Goal: Navigation & Orientation: Find specific page/section

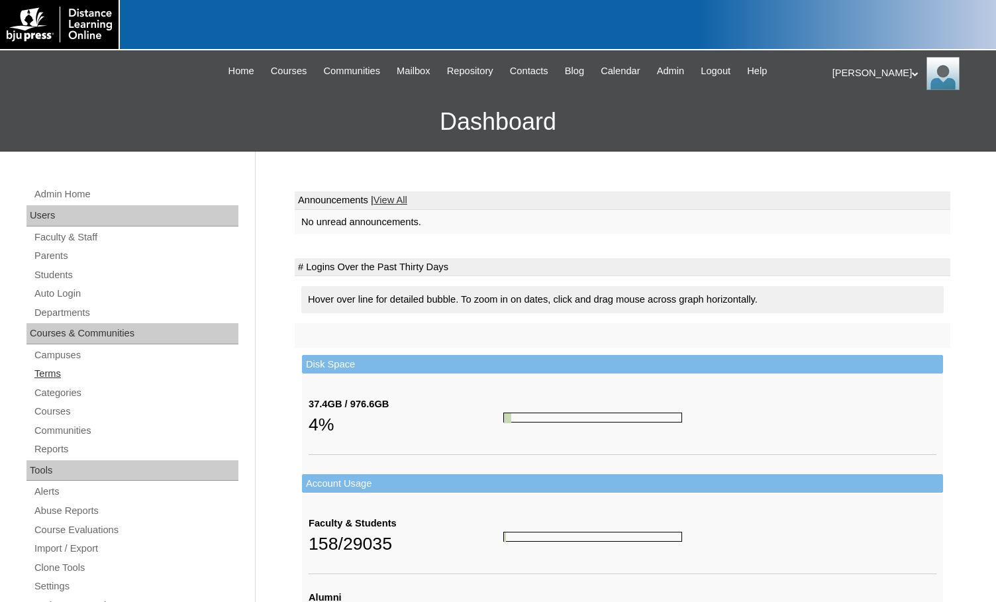
click at [58, 376] on link "Terms" at bounding box center [135, 373] width 205 height 17
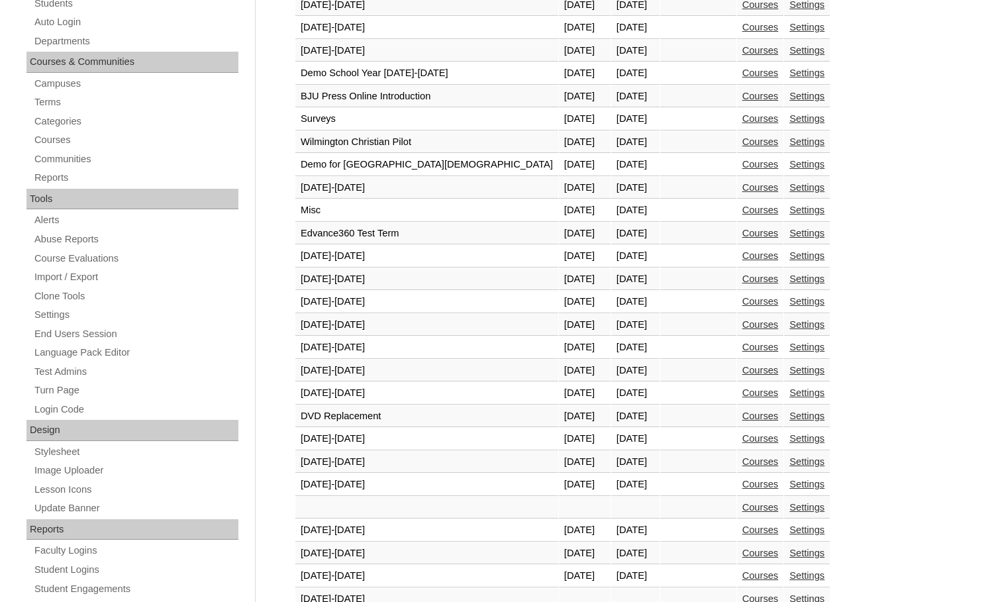
scroll to position [397, 0]
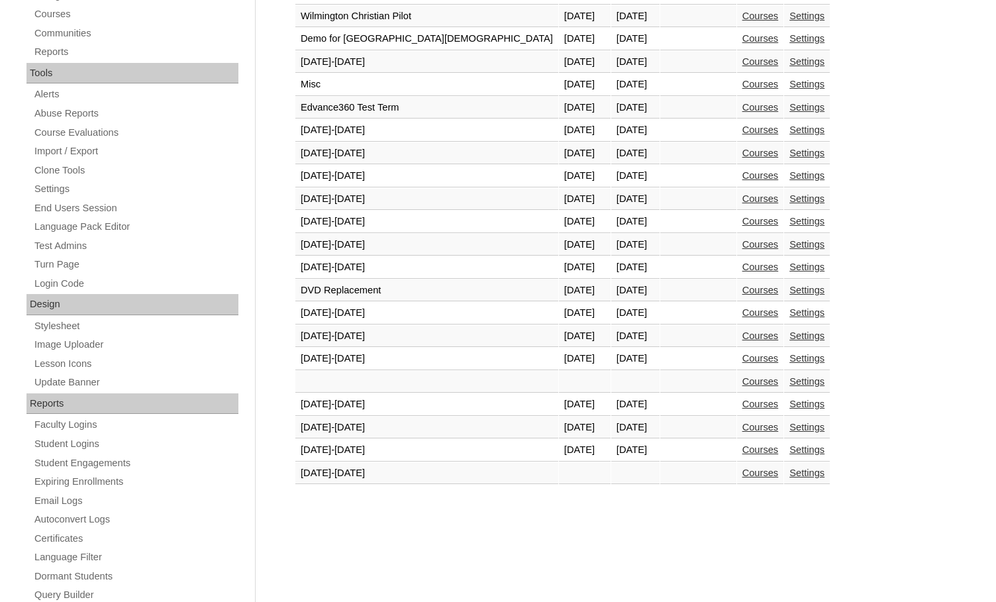
click at [742, 450] on link "Courses" at bounding box center [760, 449] width 36 height 11
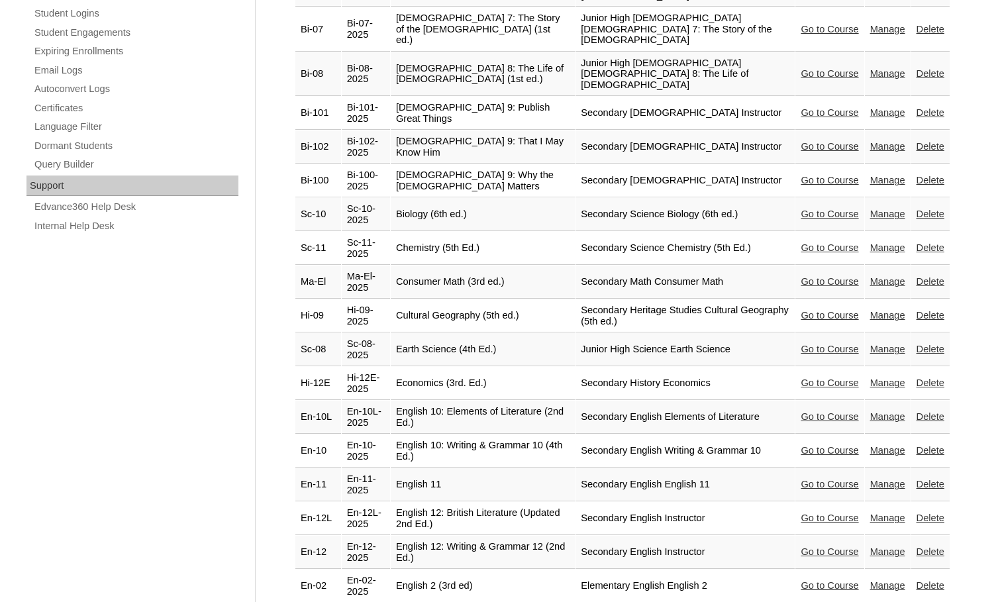
scroll to position [861, 0]
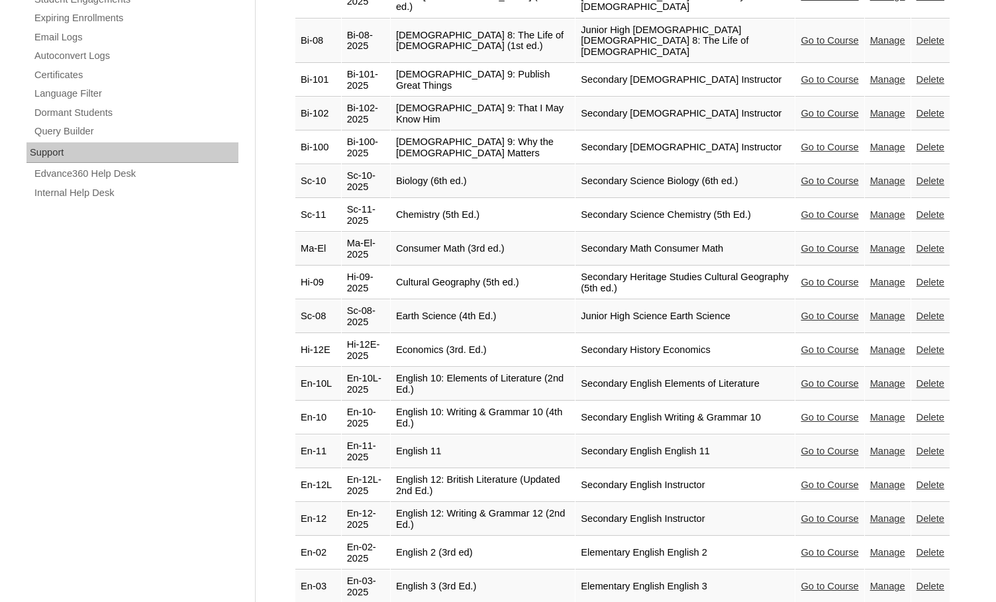
click at [800, 446] on link "Go to Course" at bounding box center [829, 451] width 58 height 11
